Goal: Information Seeking & Learning: Check status

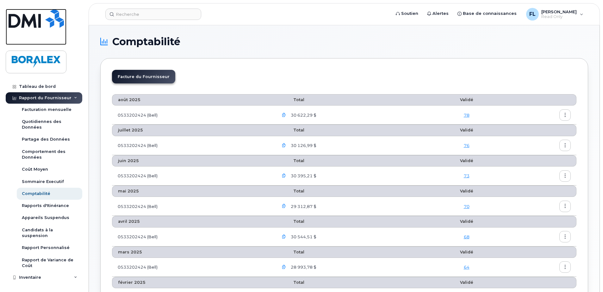
click at [29, 23] on img at bounding box center [36, 18] width 55 height 19
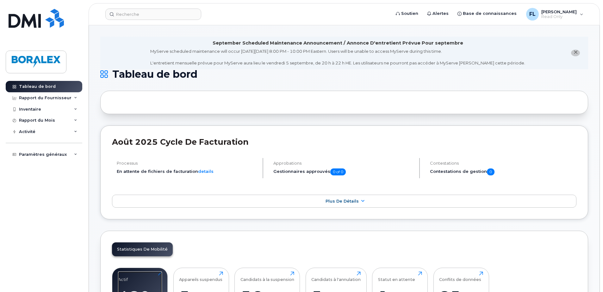
click at [139, 275] on div "Actif 480 Cliquez pour voir plus" at bounding box center [140, 292] width 44 height 41
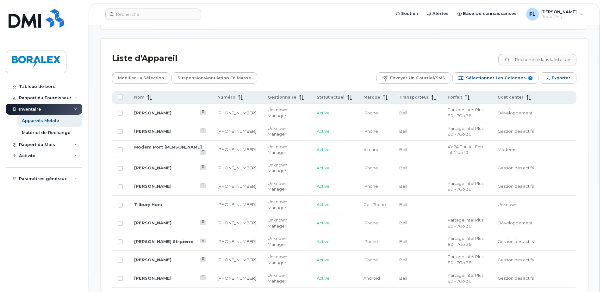
scroll to position [285, 0]
click at [143, 204] on link "Tilbury Honi" at bounding box center [148, 204] width 28 height 5
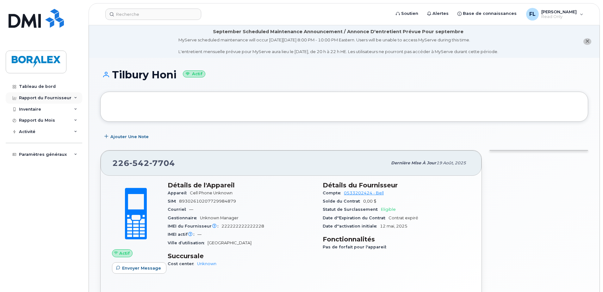
click at [74, 95] on div "Rapport du Fournisseur" at bounding box center [44, 97] width 77 height 11
